Goal: Information Seeking & Learning: Learn about a topic

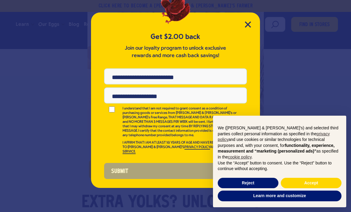
click at [248, 32] on div "Get $2.00 back Join our loyalty program to unlock exclusive rewards and more ca…" at bounding box center [175, 101] width 169 height 176
click at [251, 23] on icon "Close Modal" at bounding box center [247, 24] width 5 height 5
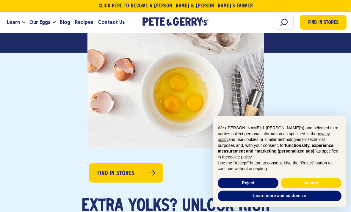
scroll to position [185, 0]
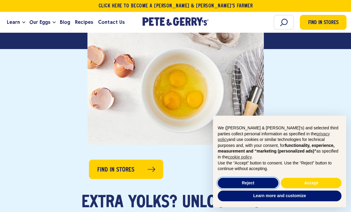
click at [252, 184] on button "Reject" at bounding box center [248, 183] width 61 height 11
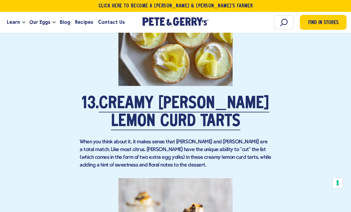
scroll to position [3105, 0]
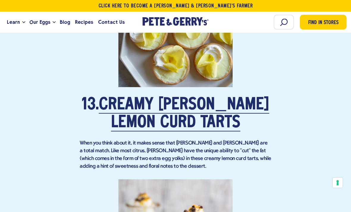
click at [172, 101] on link "Creamy [PERSON_NAME] Lemon Curd Tarts" at bounding box center [184, 114] width 171 height 35
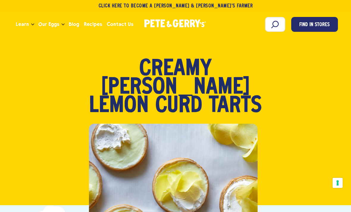
click at [48, 27] on span "Our Eggs" at bounding box center [48, 24] width 21 height 7
